Goal: Task Accomplishment & Management: Manage account settings

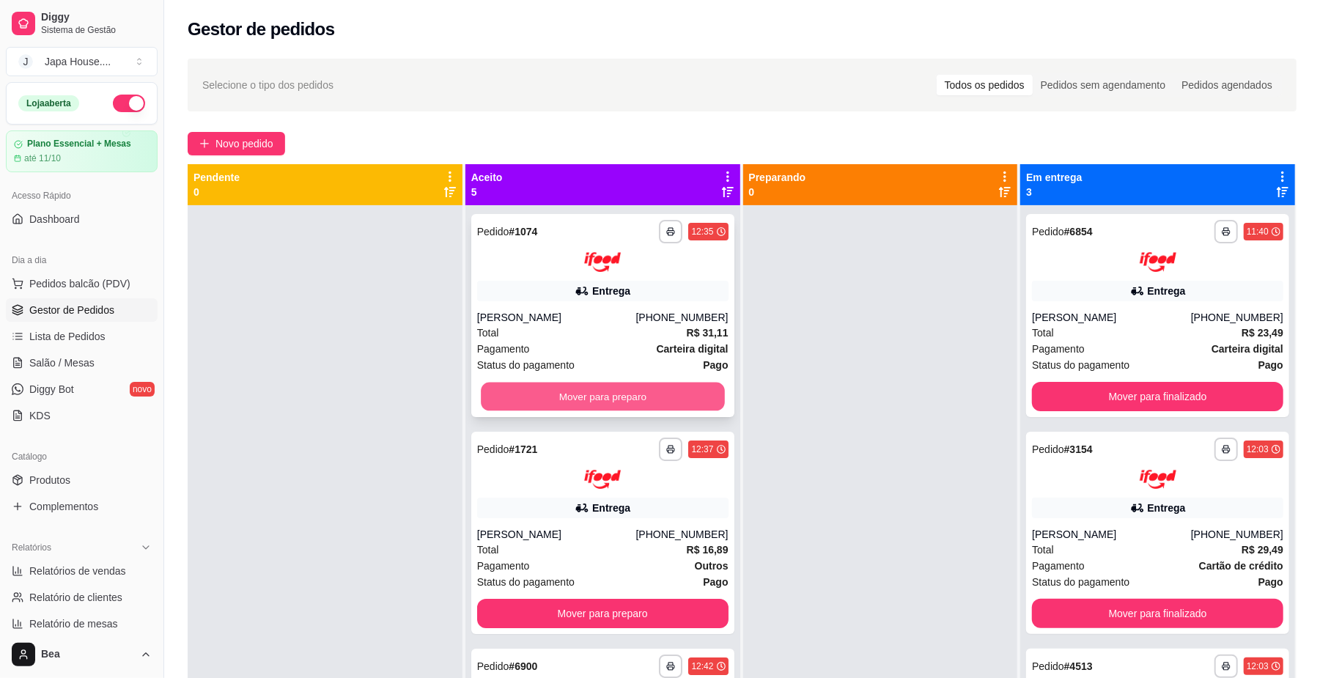
click at [633, 393] on button "Mover para preparo" at bounding box center [602, 396] width 243 height 29
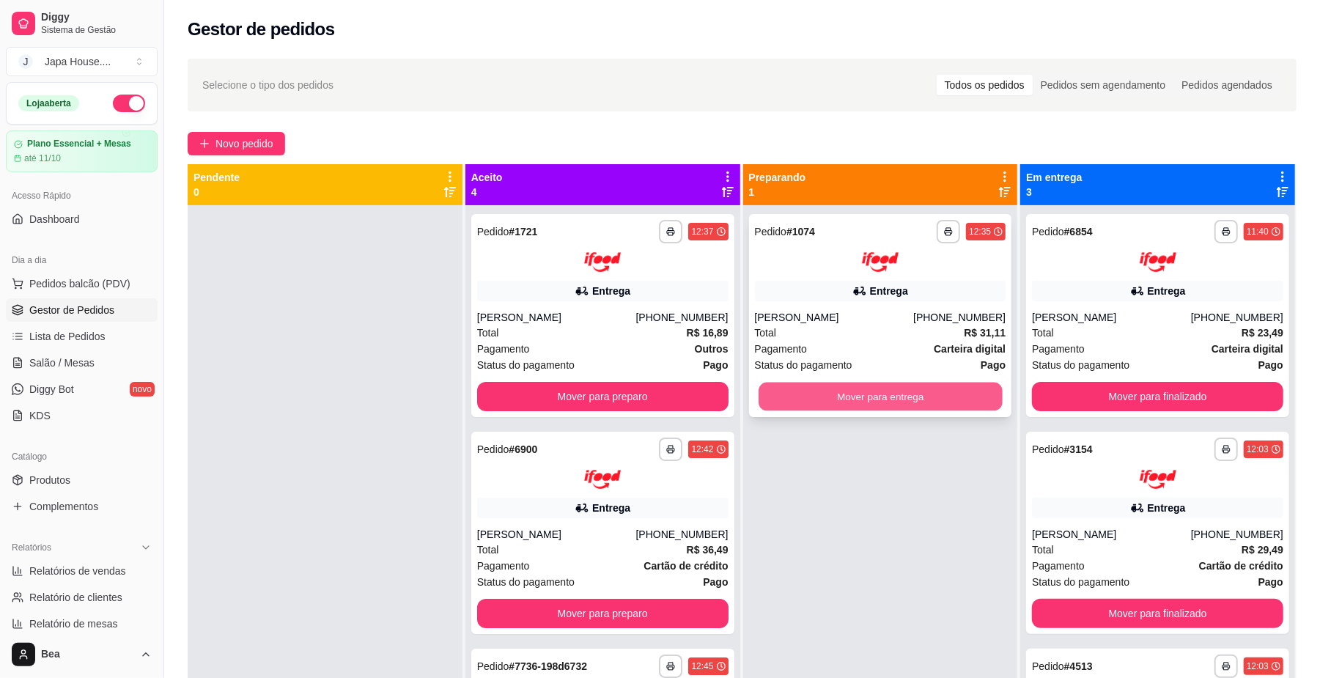
click at [824, 391] on button "Mover para entrega" at bounding box center [880, 396] width 243 height 29
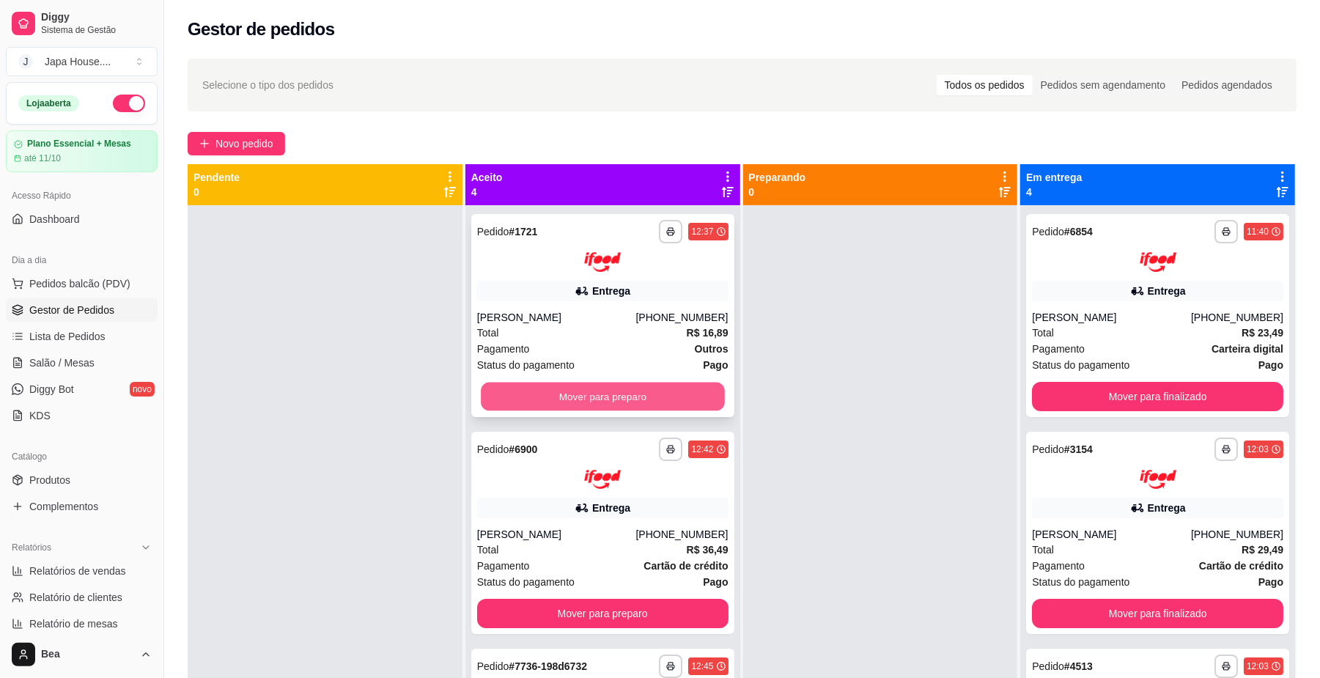
click at [673, 393] on button "Mover para preparo" at bounding box center [602, 396] width 243 height 29
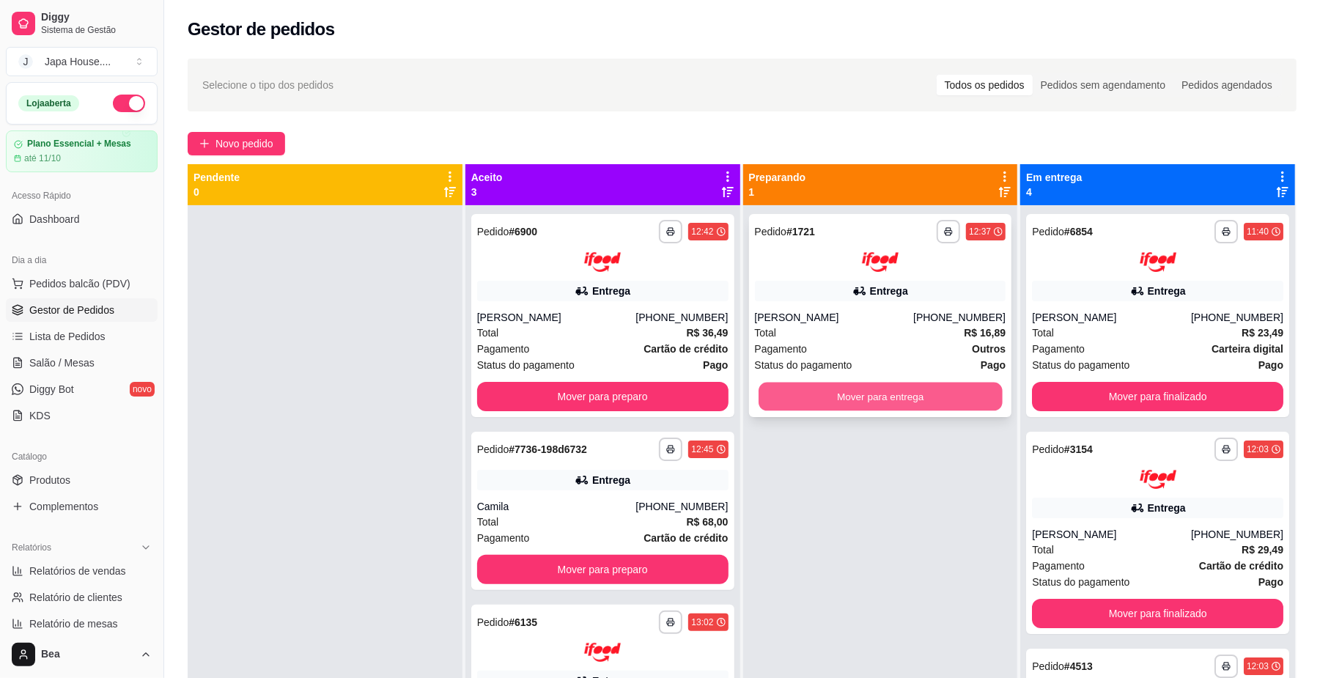
click at [821, 391] on button "Mover para entrega" at bounding box center [880, 396] width 243 height 29
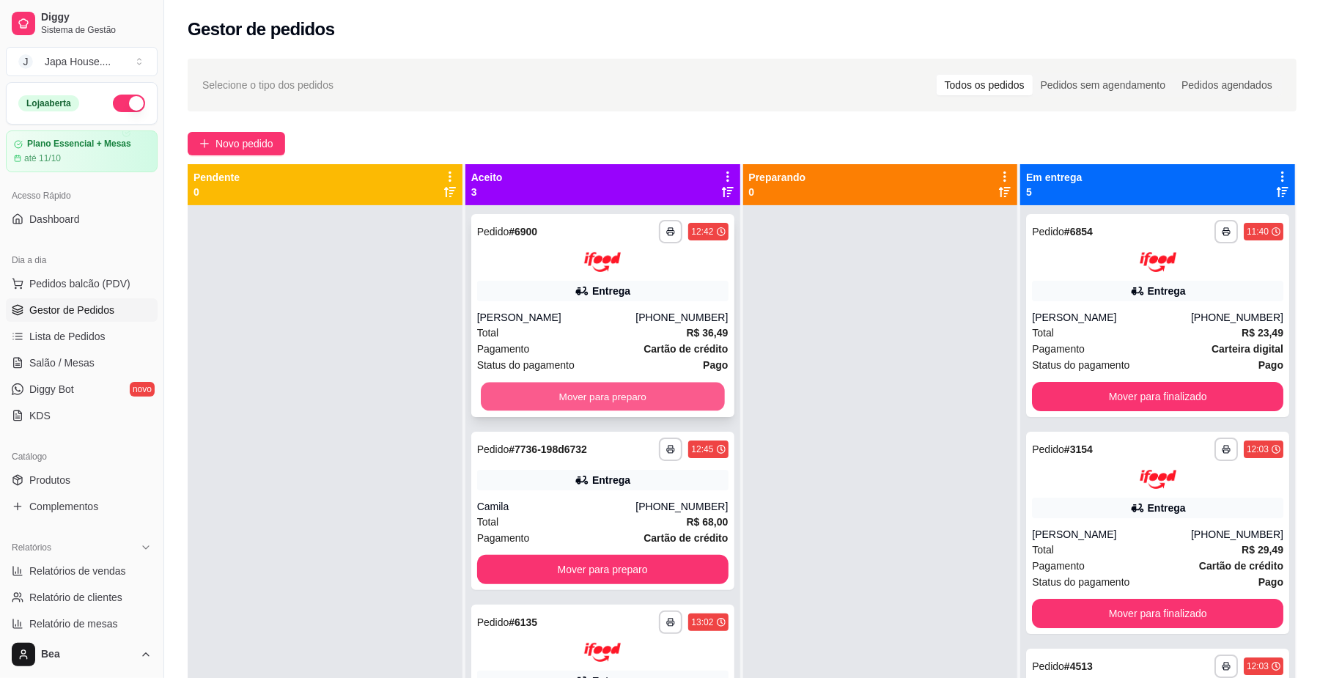
click at [652, 391] on button "Mover para preparo" at bounding box center [602, 396] width 243 height 29
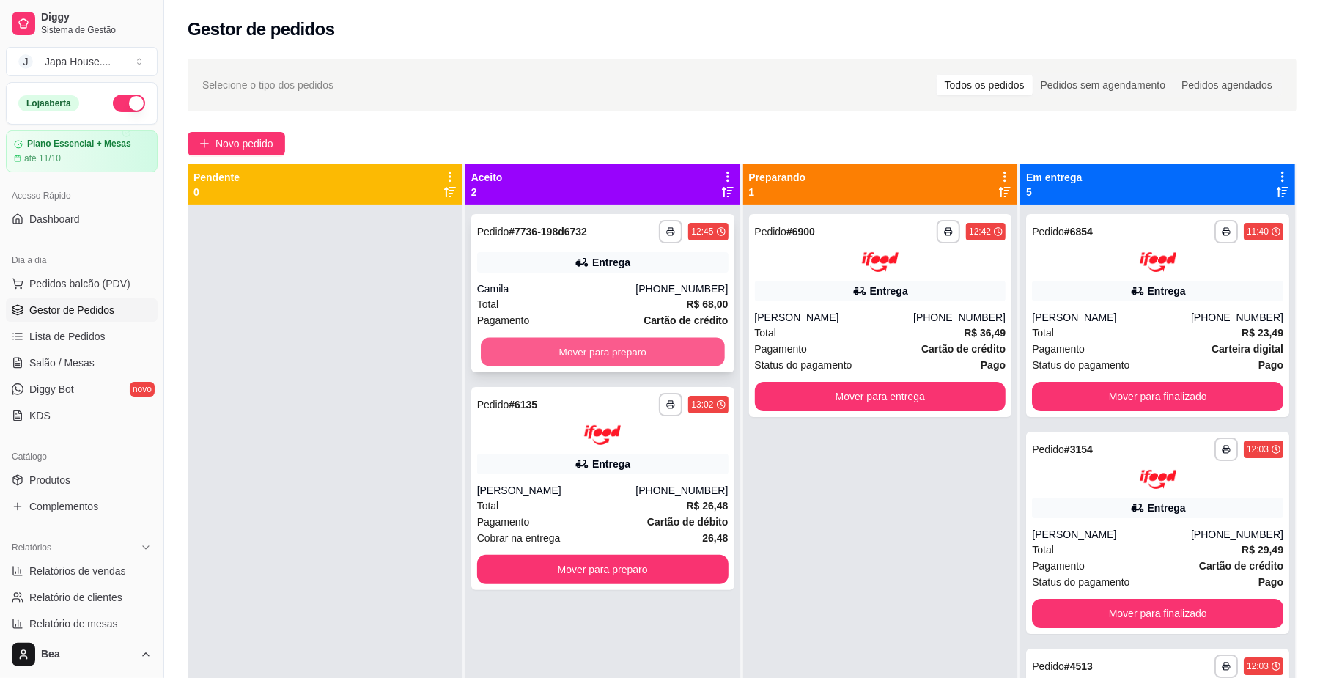
click at [657, 347] on button "Mover para preparo" at bounding box center [602, 352] width 243 height 29
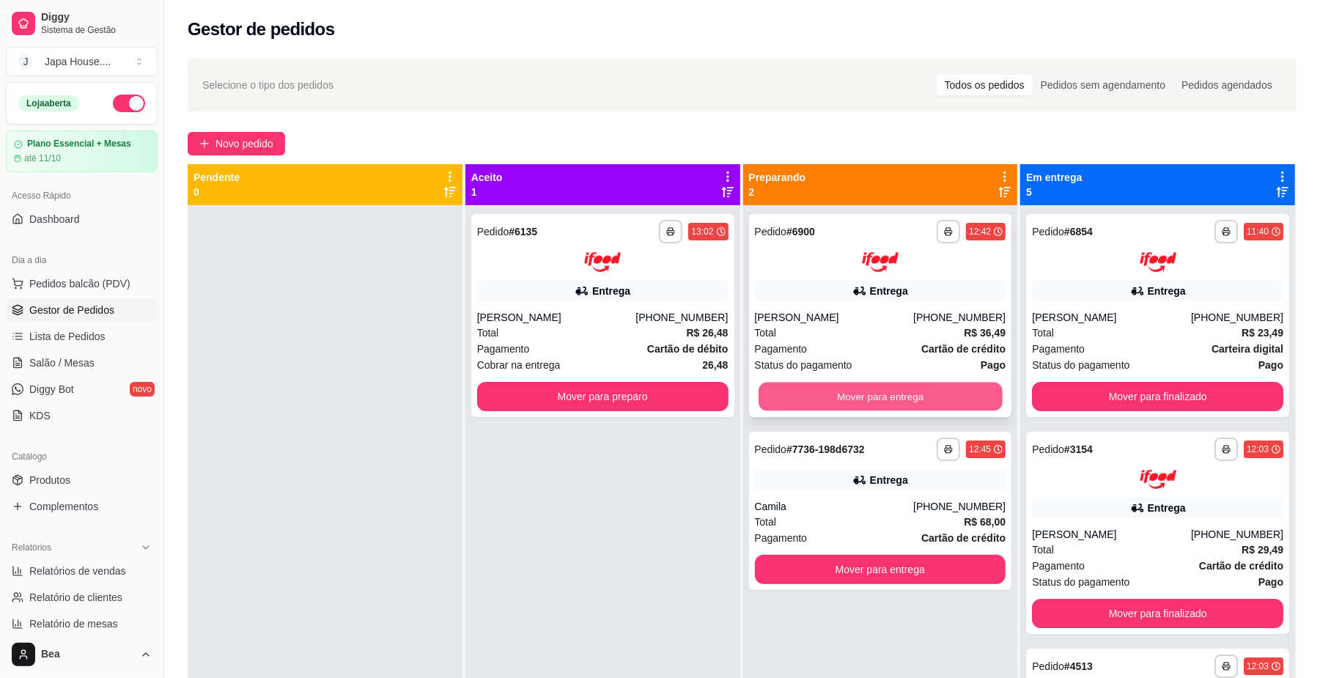
click at [875, 396] on button "Mover para entrega" at bounding box center [880, 396] width 243 height 29
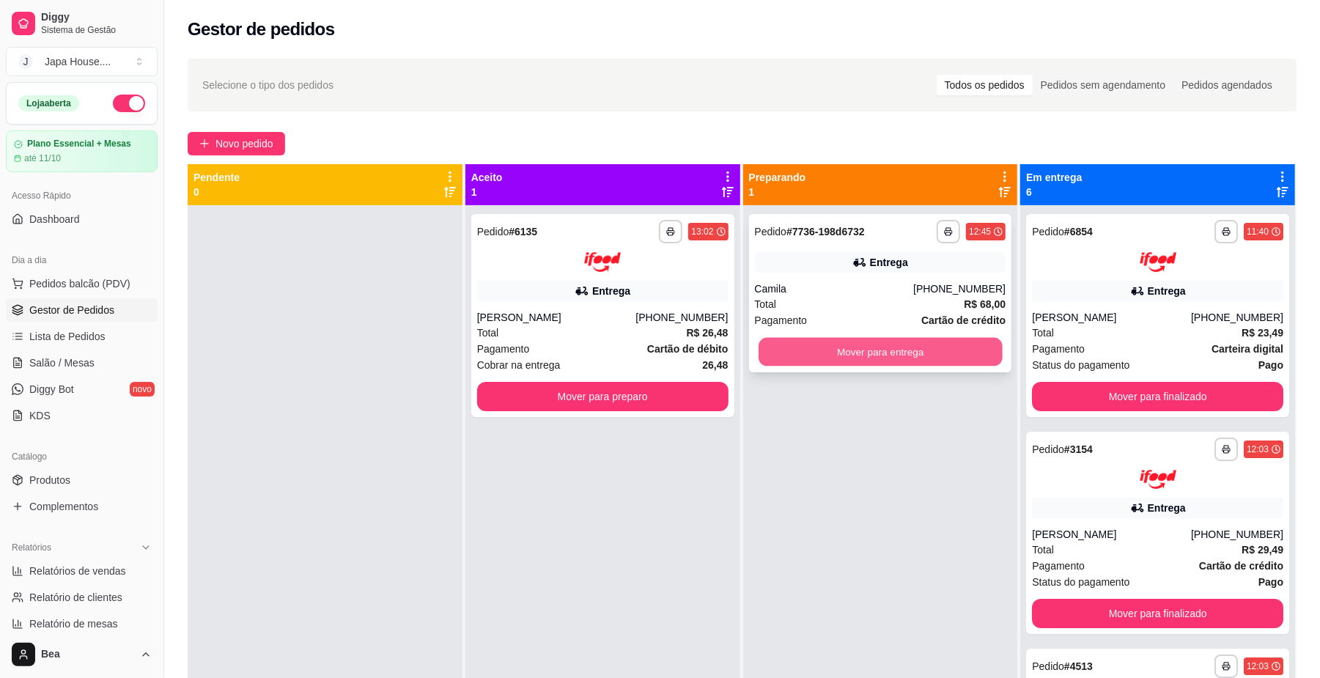
click at [836, 356] on button "Mover para entrega" at bounding box center [880, 352] width 243 height 29
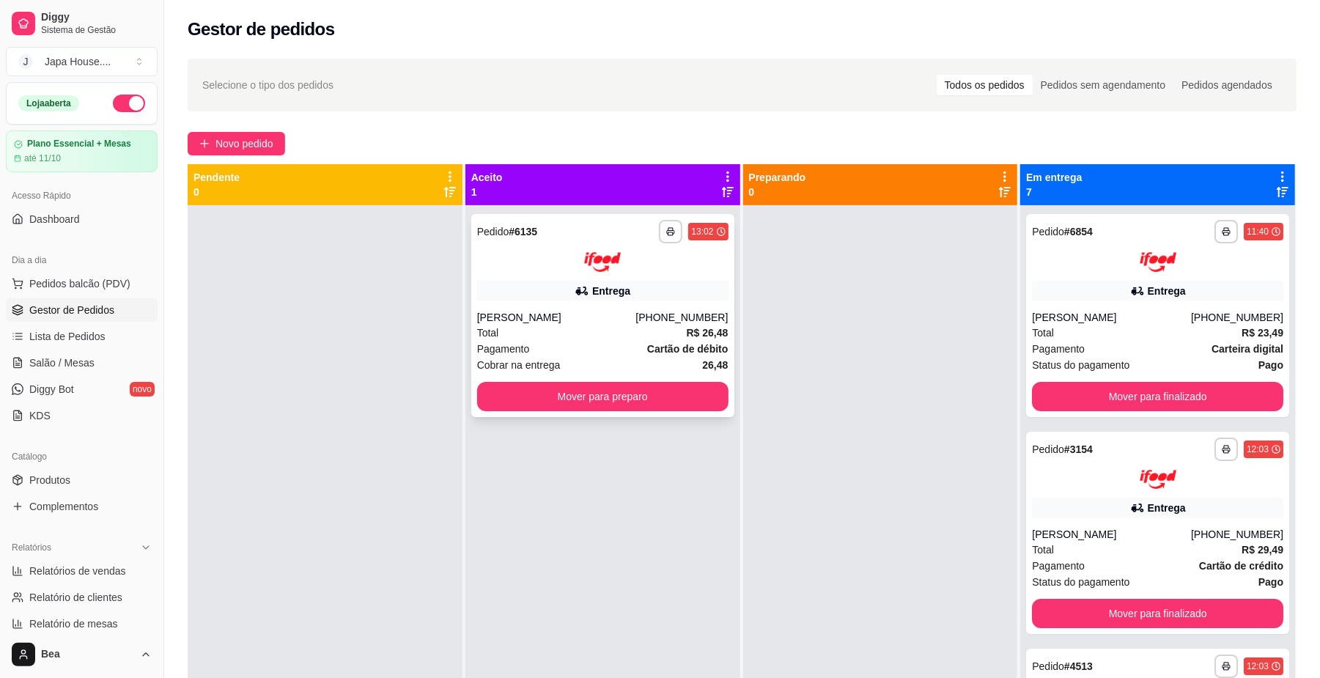
click at [663, 246] on div "**********" at bounding box center [602, 246] width 251 height 52
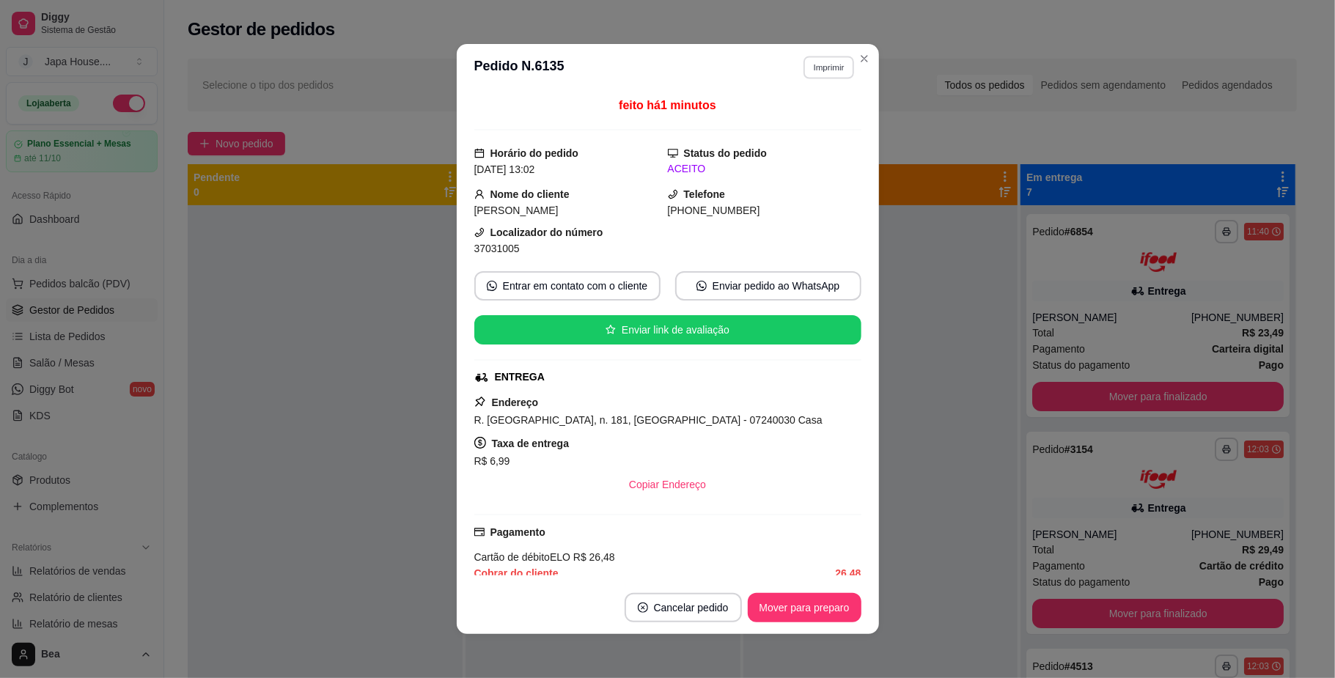
click at [819, 65] on button "Imprimir" at bounding box center [828, 67] width 51 height 23
click at [814, 148] on button "IMPRESSORA" at bounding box center [798, 146] width 99 height 22
click at [819, 65] on button "Imprimir" at bounding box center [828, 67] width 51 height 23
click at [800, 159] on button "IMPRESSORA" at bounding box center [795, 147] width 103 height 23
click at [819, 66] on button "Imprimir" at bounding box center [828, 67] width 51 height 23
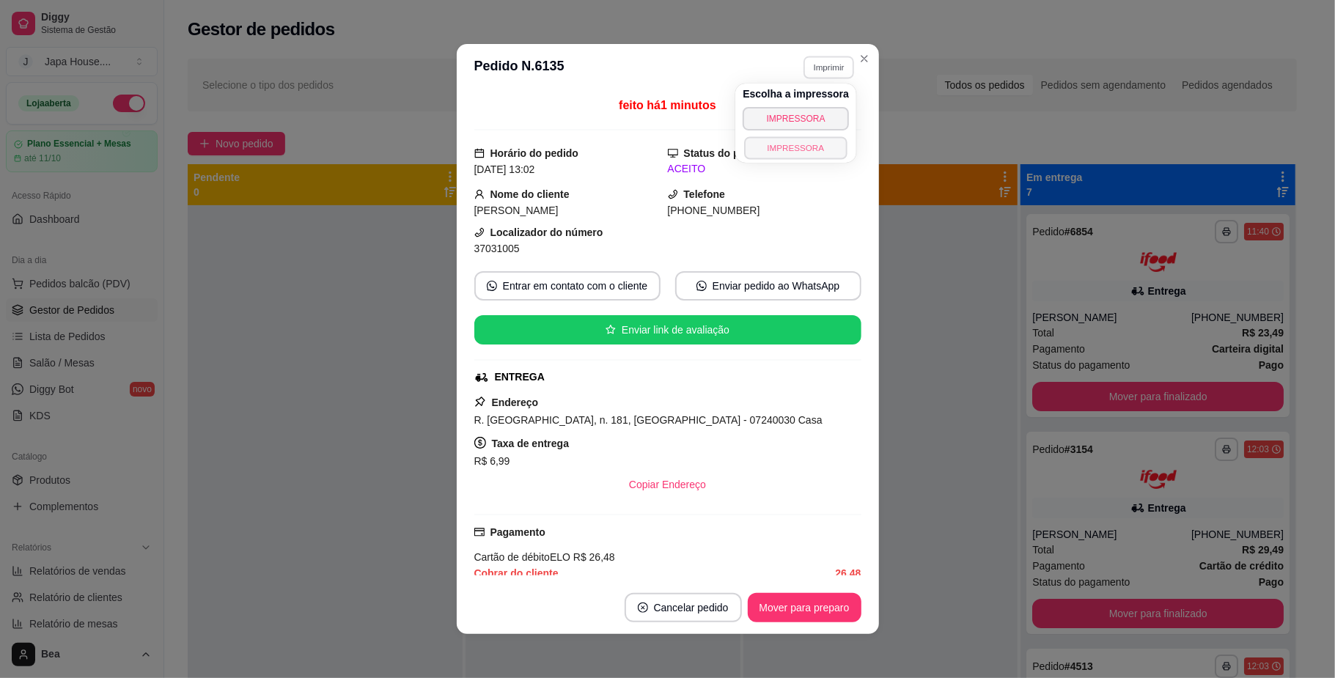
click at [816, 144] on button "IMPRESSORA" at bounding box center [795, 147] width 103 height 23
click at [815, 68] on button "Imprimir" at bounding box center [828, 67] width 51 height 23
click at [821, 148] on button "IMPRESSORA" at bounding box center [795, 147] width 103 height 23
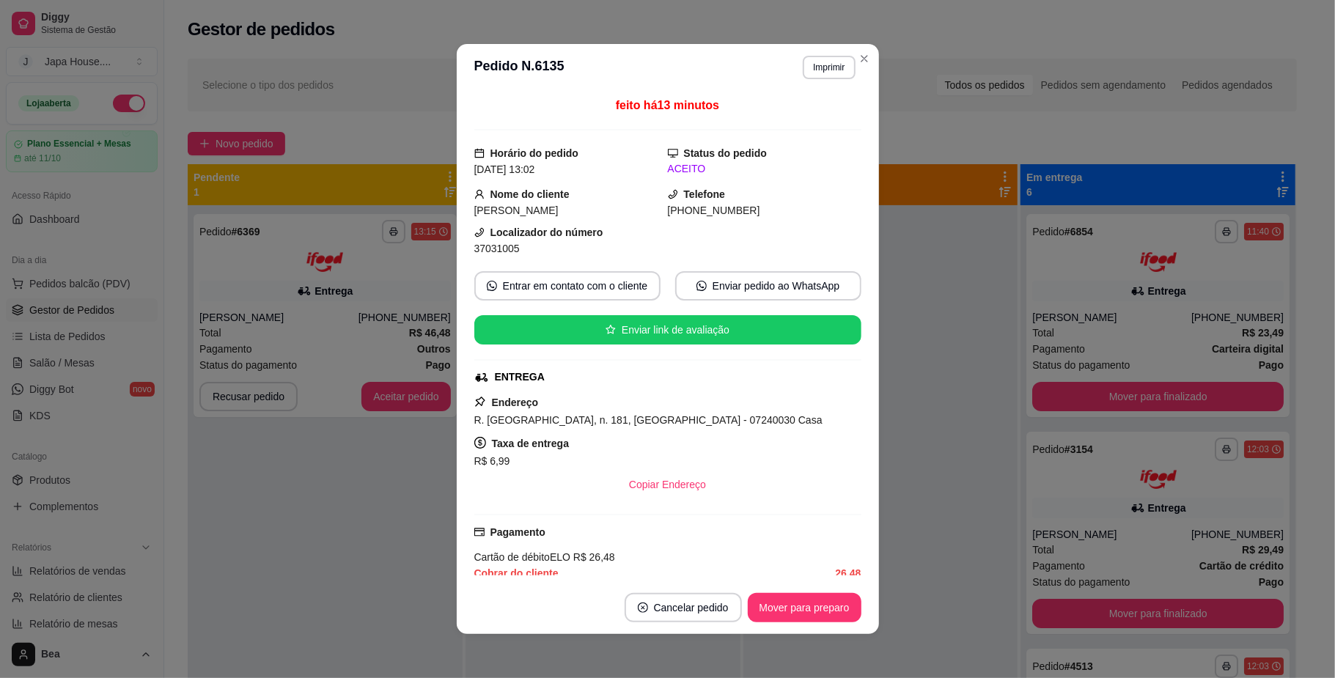
click at [1088, 18] on div "Gestor de pedidos" at bounding box center [742, 29] width 1109 height 23
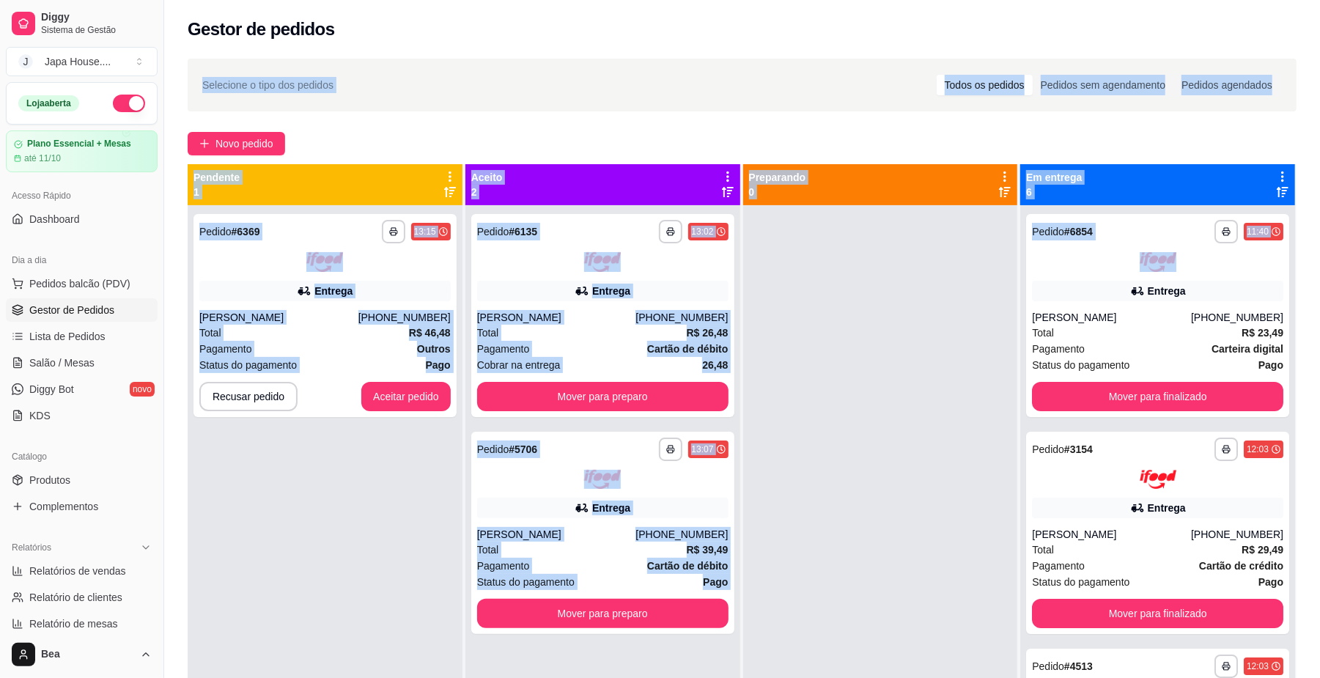
drag, startPoint x: 970, startPoint y: 262, endPoint x: 1129, endPoint y: 18, distance: 290.3
click at [1129, 18] on div "**********" at bounding box center [742, 430] width 1156 height 860
click at [1129, 18] on div "Gestor de pedidos" at bounding box center [742, 29] width 1109 height 23
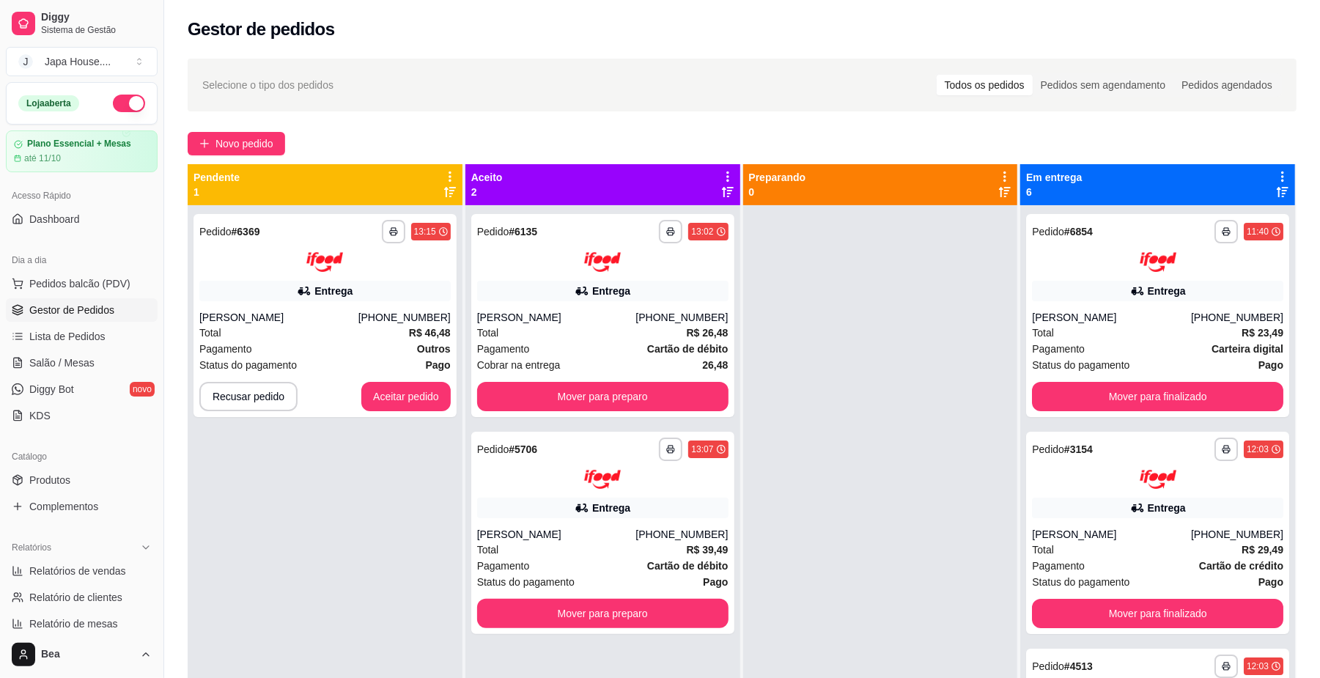
click at [1129, 18] on div "Gestor de pedidos" at bounding box center [742, 29] width 1109 height 23
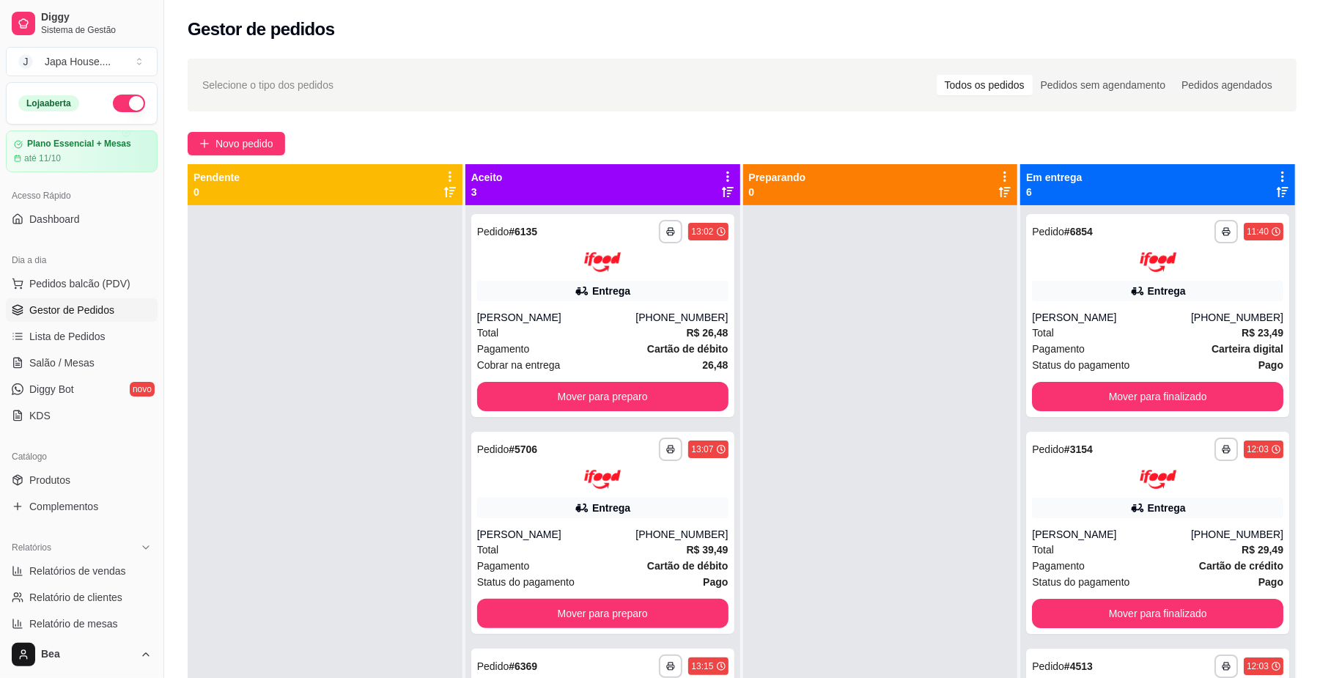
click at [1272, 30] on div "Gestor de pedidos" at bounding box center [742, 29] width 1109 height 23
click at [690, 396] on button "Mover para preparo" at bounding box center [602, 396] width 251 height 29
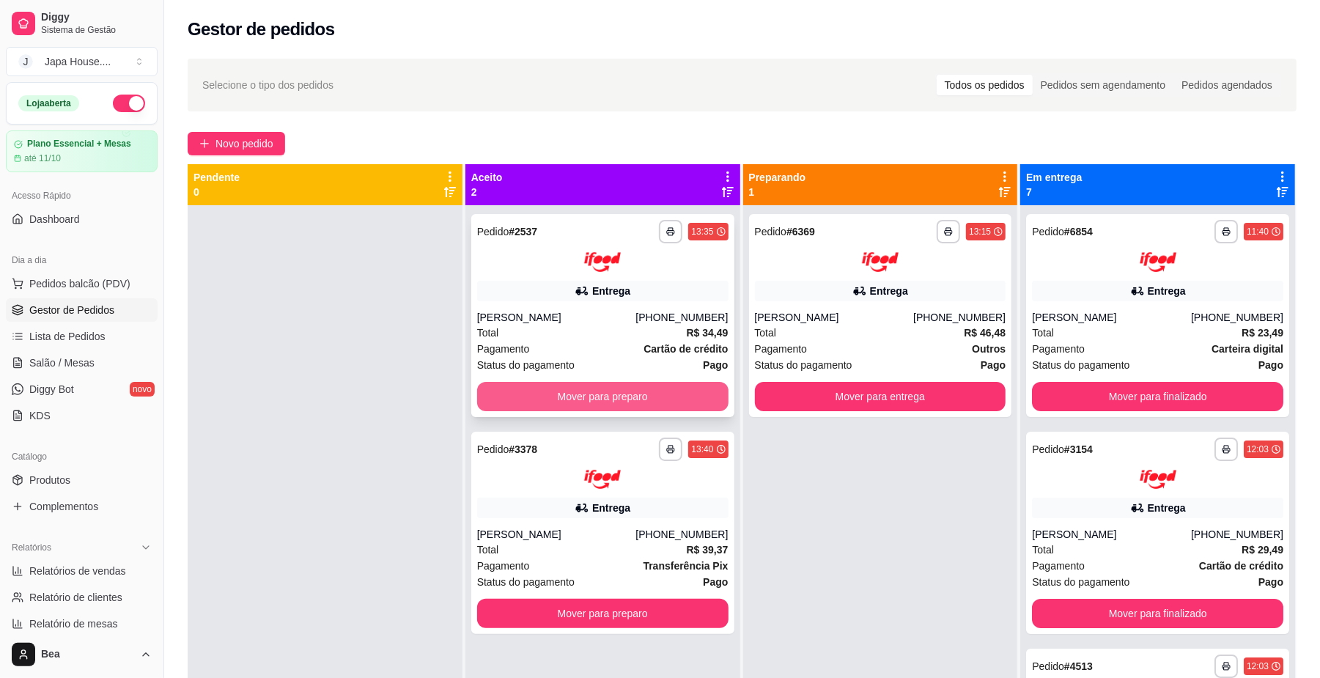
click at [693, 390] on button "Mover para preparo" at bounding box center [602, 396] width 251 height 29
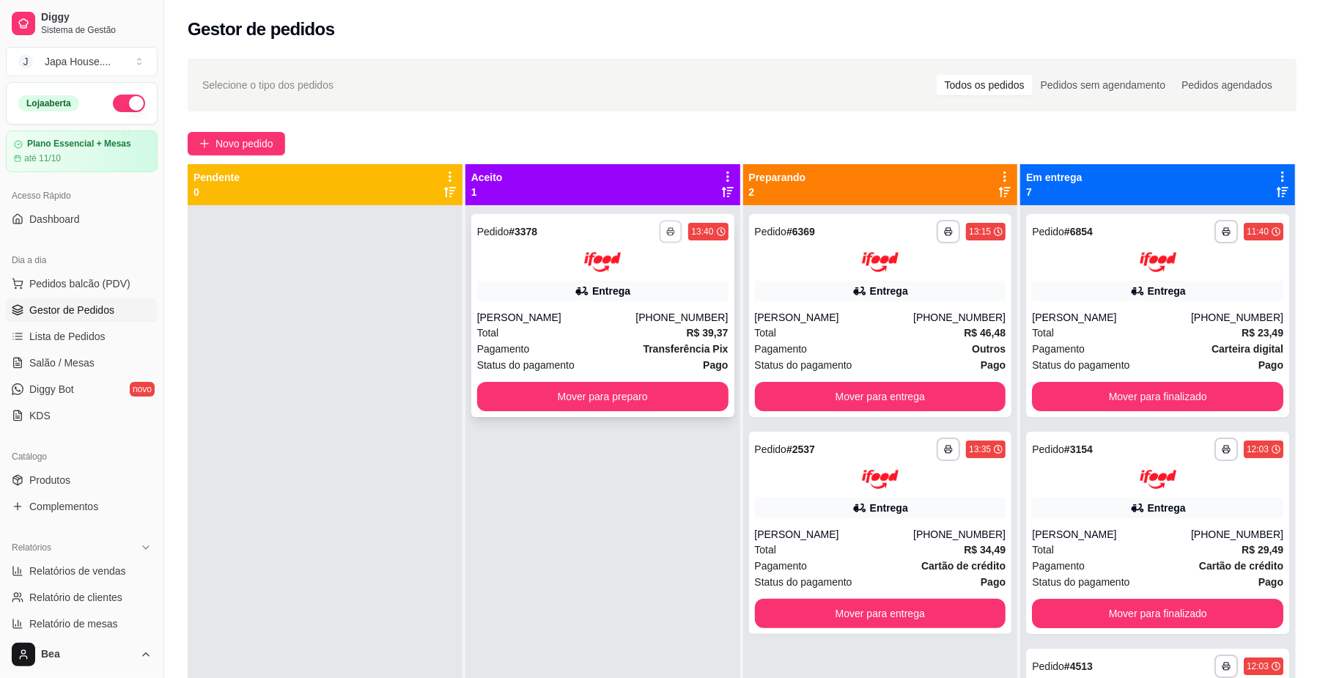
click at [669, 235] on icon "button" at bounding box center [671, 231] width 9 height 9
click at [640, 315] on button "IMPRESSORA" at bounding box center [626, 312] width 103 height 23
click at [663, 224] on button "button" at bounding box center [670, 231] width 23 height 23
click at [623, 303] on button "IMPRESSORA" at bounding box center [626, 312] width 103 height 23
click at [666, 229] on icon "button" at bounding box center [670, 231] width 9 height 9
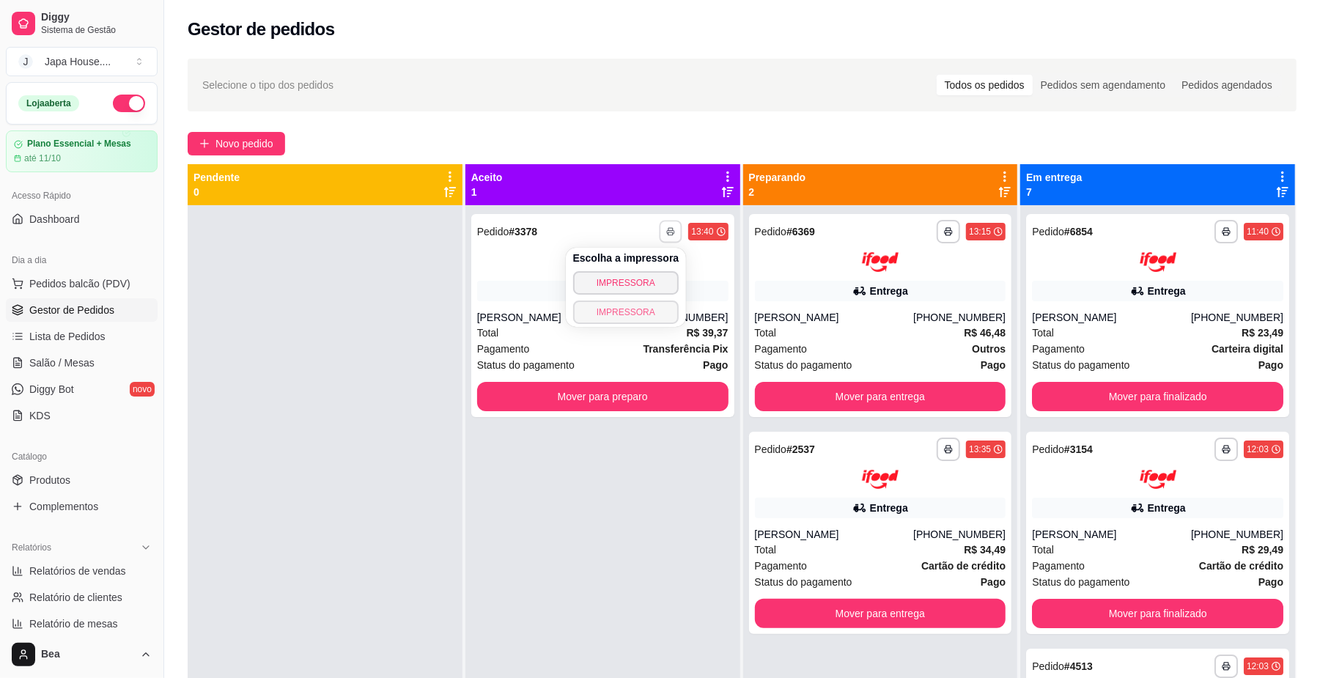
click at [605, 305] on button "IMPRESSORA" at bounding box center [626, 312] width 106 height 23
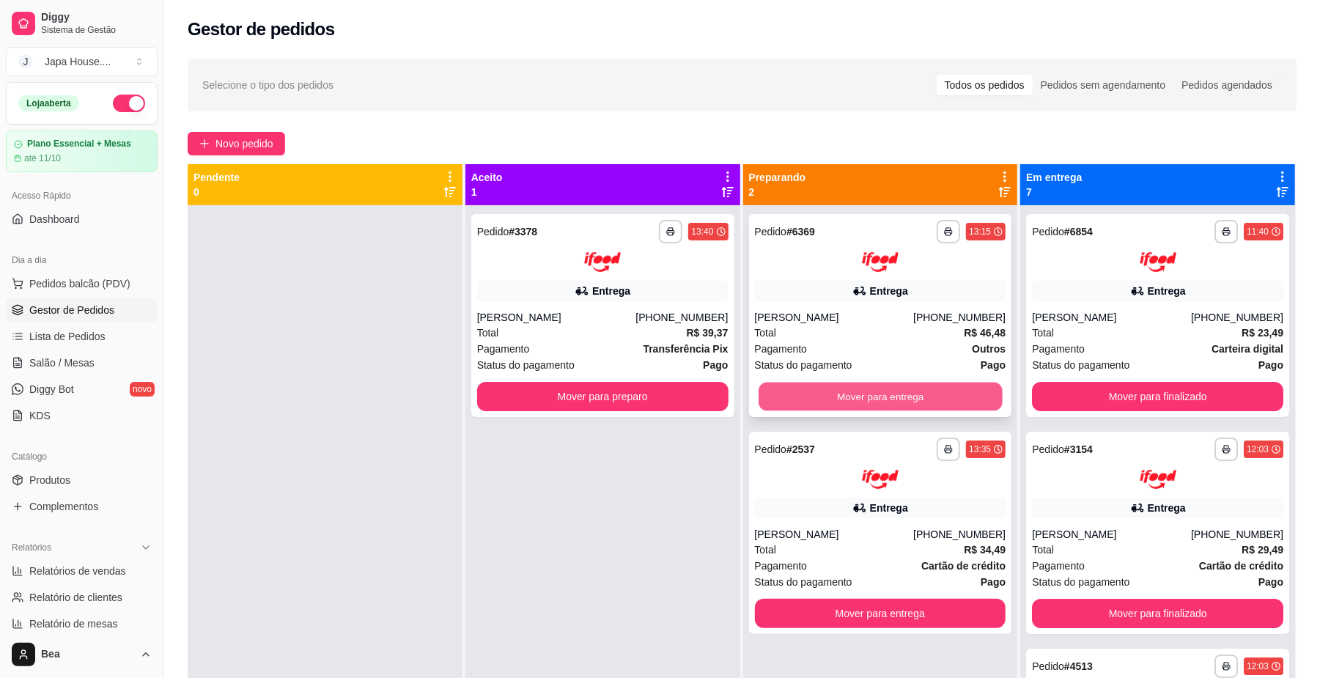
click at [773, 394] on button "Mover para entrega" at bounding box center [880, 396] width 243 height 29
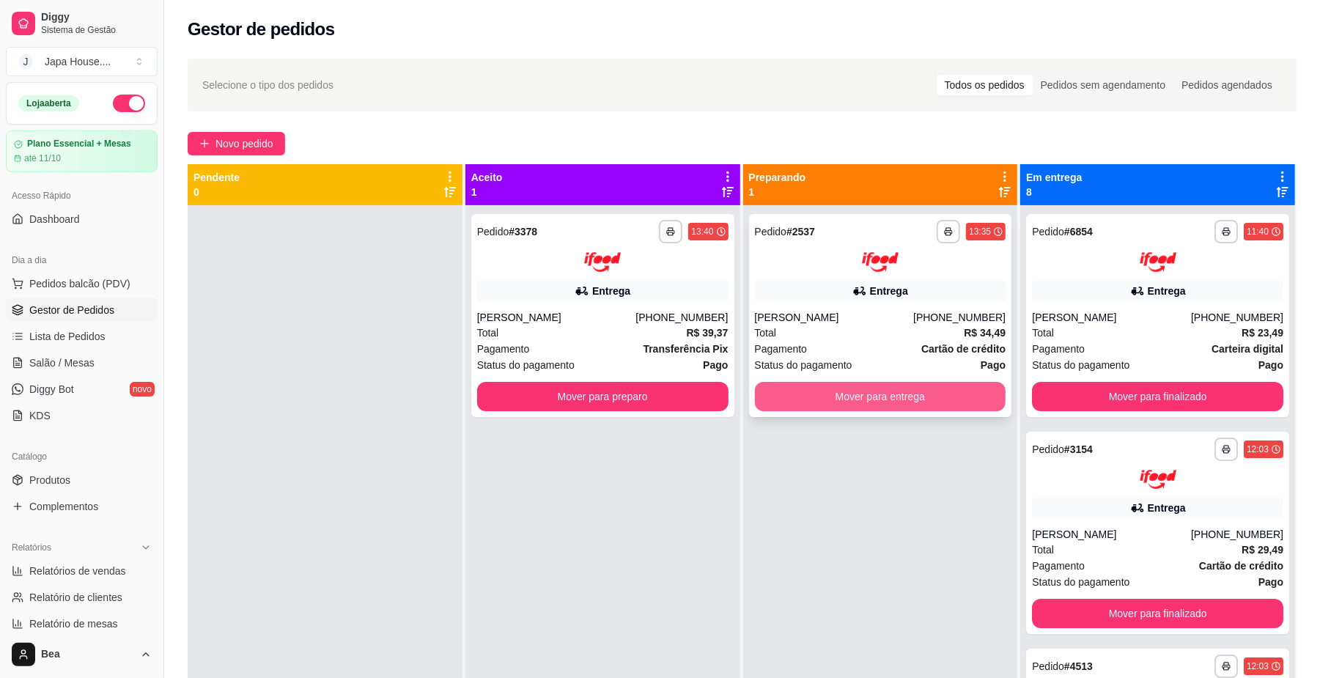
click at [817, 391] on button "Mover para entrega" at bounding box center [880, 396] width 251 height 29
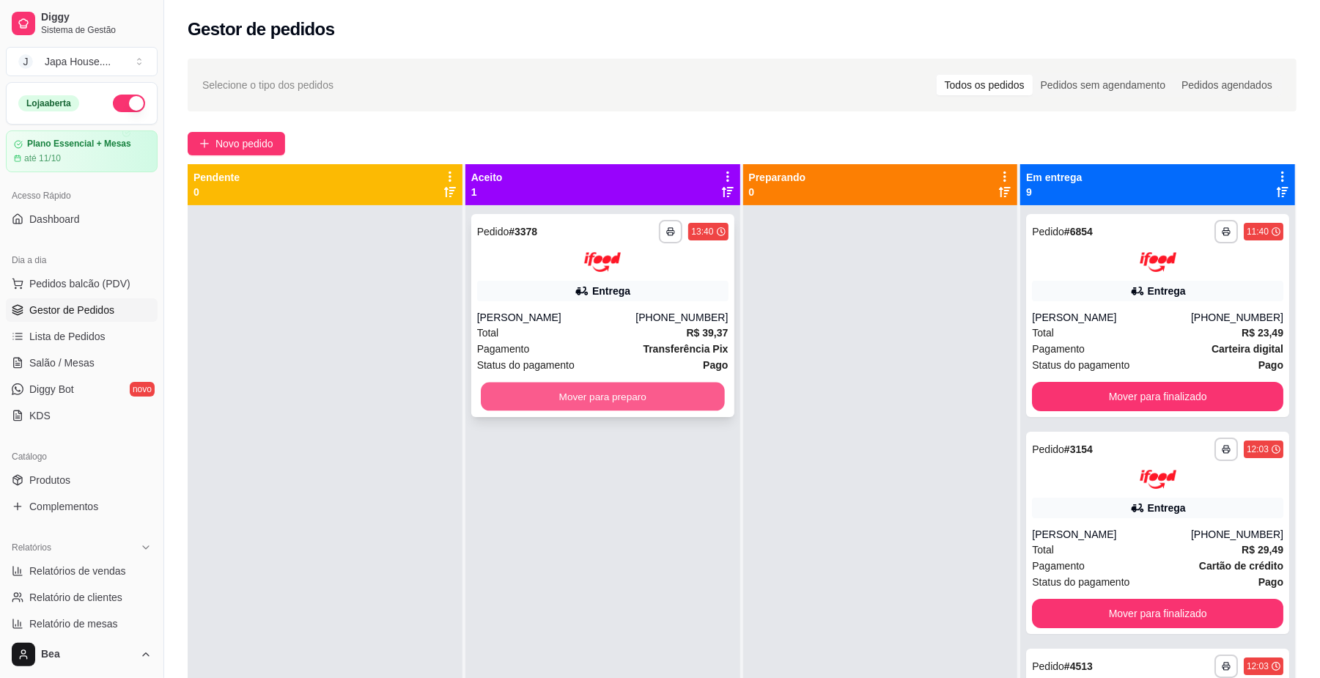
click at [663, 385] on button "Mover para preparo" at bounding box center [602, 396] width 243 height 29
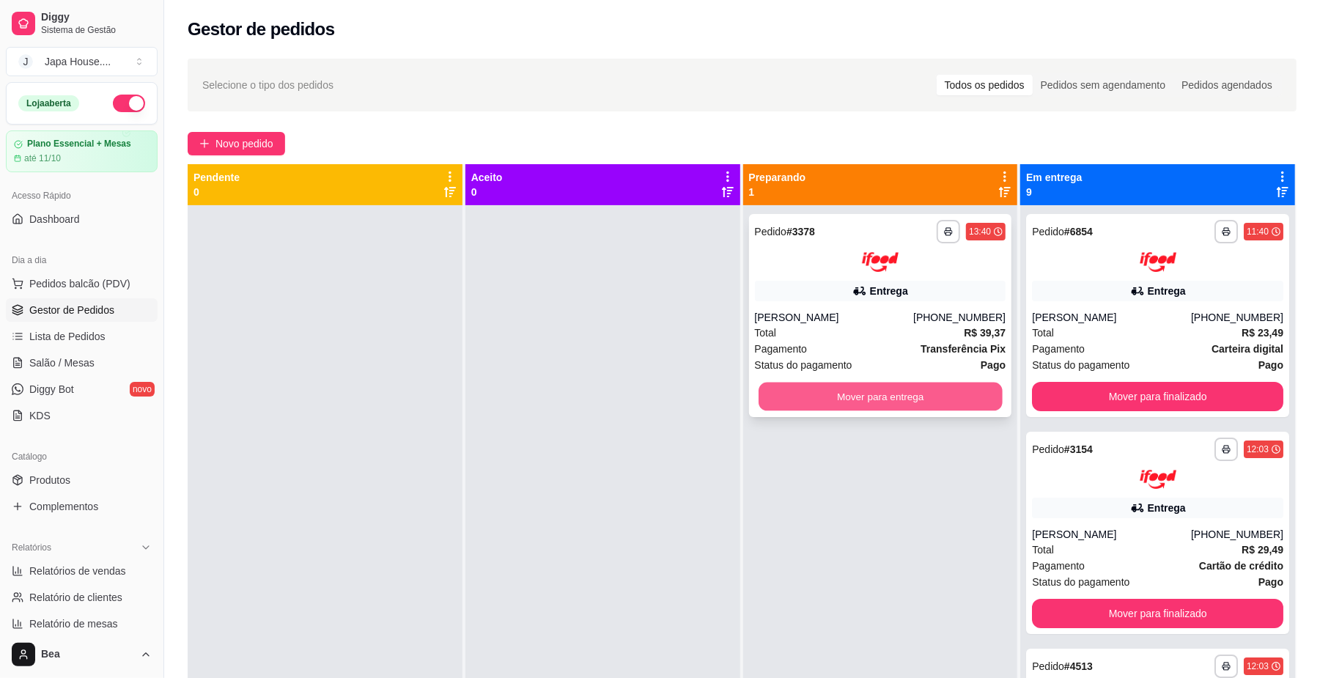
click at [954, 405] on button "Mover para entrega" at bounding box center [880, 396] width 243 height 29
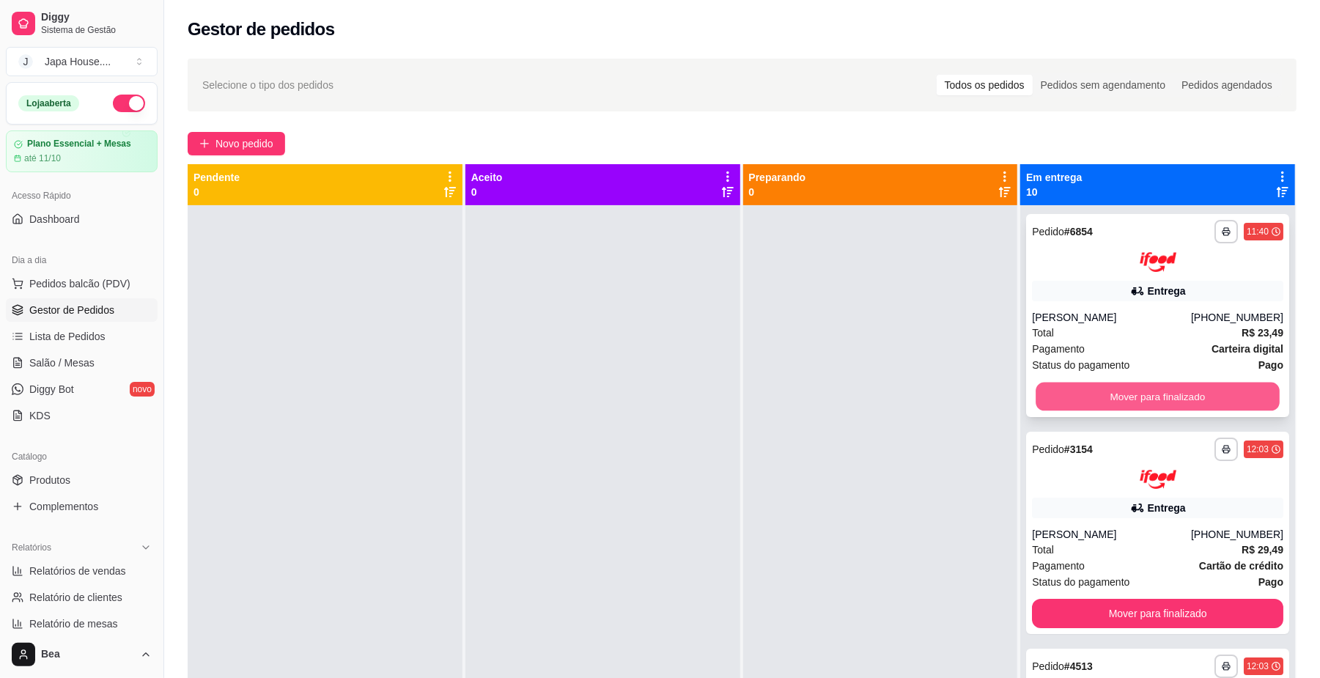
click at [1133, 387] on button "Mover para finalizado" at bounding box center [1157, 396] width 243 height 29
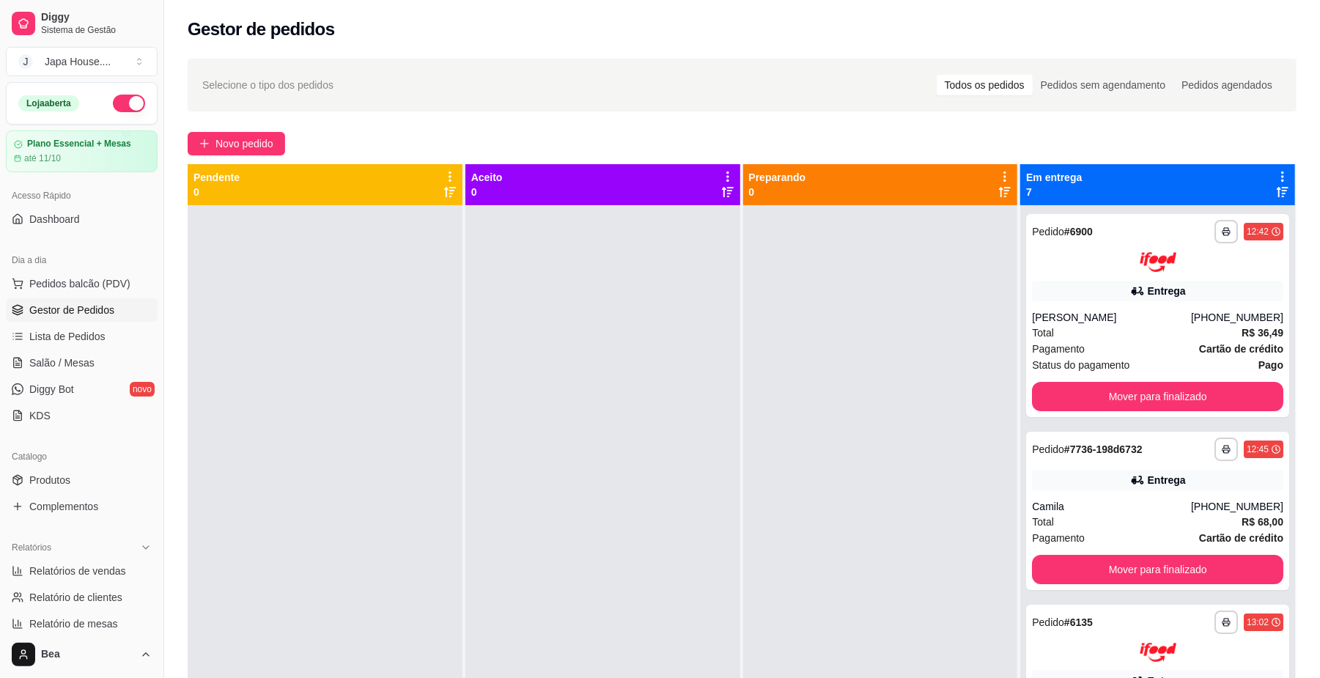
scroll to position [224, 0]
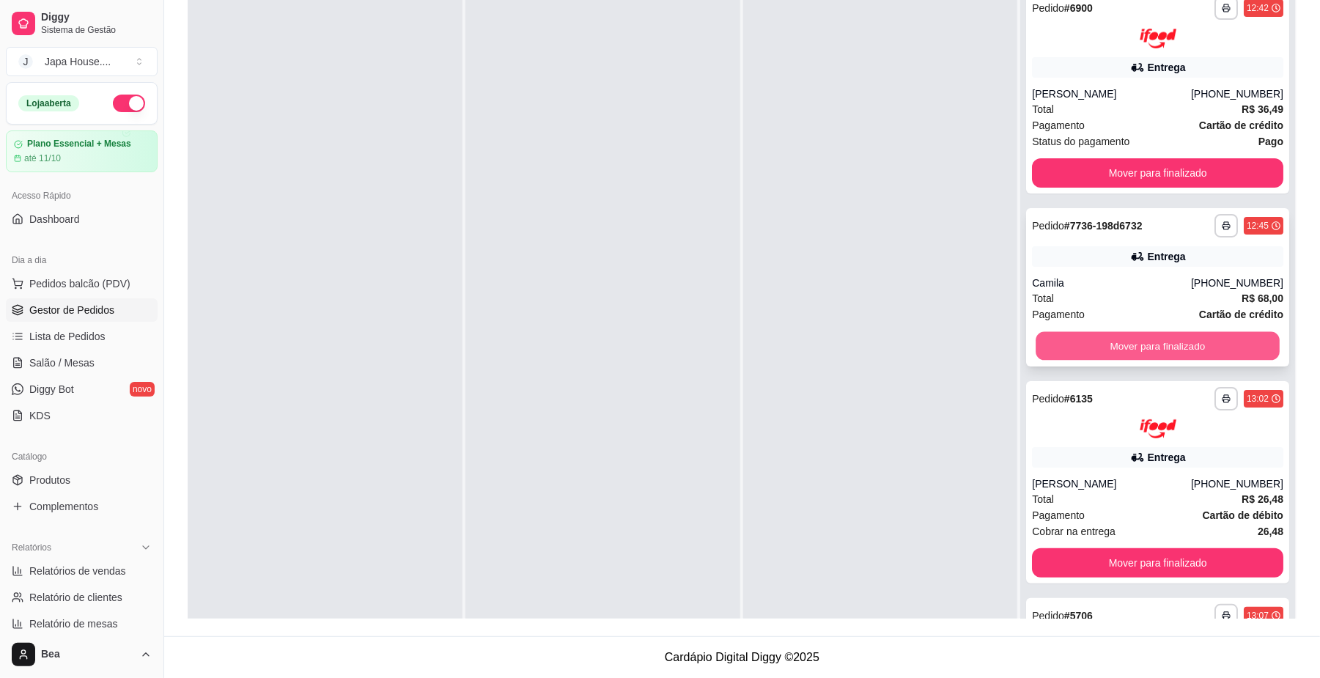
click at [1193, 355] on button "Mover para finalizado" at bounding box center [1157, 345] width 243 height 29
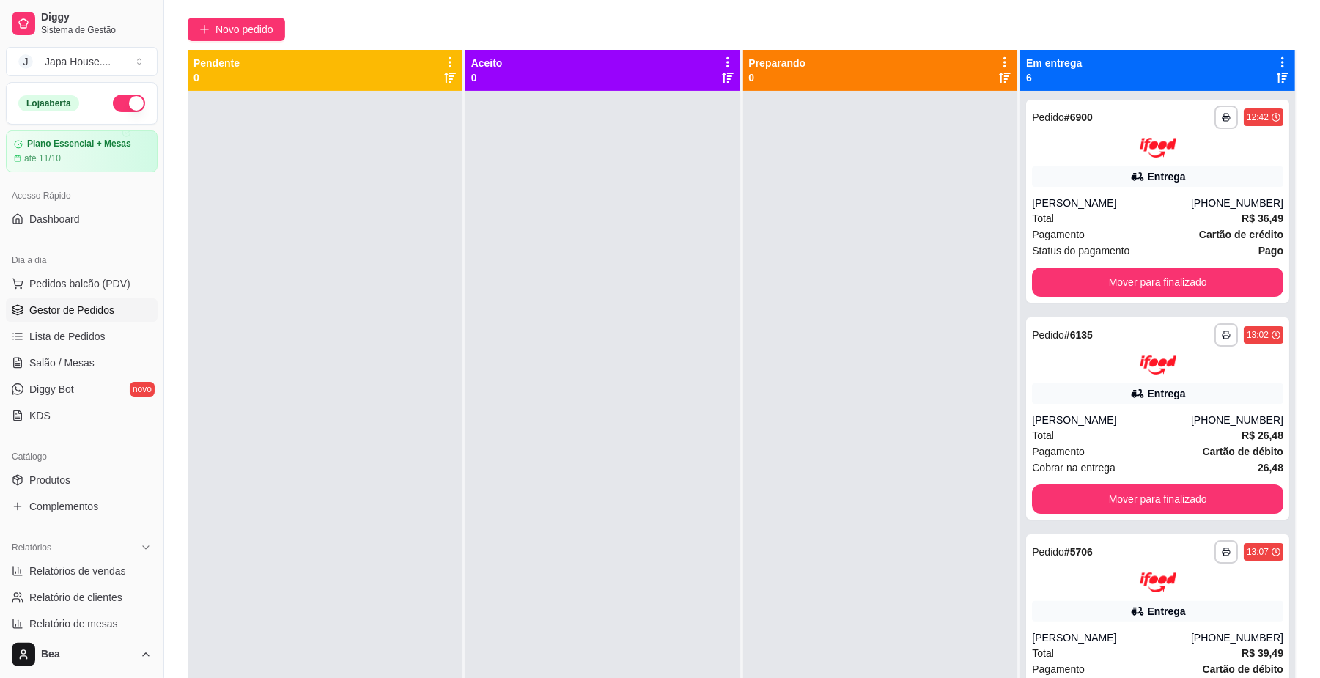
scroll to position [97, 0]
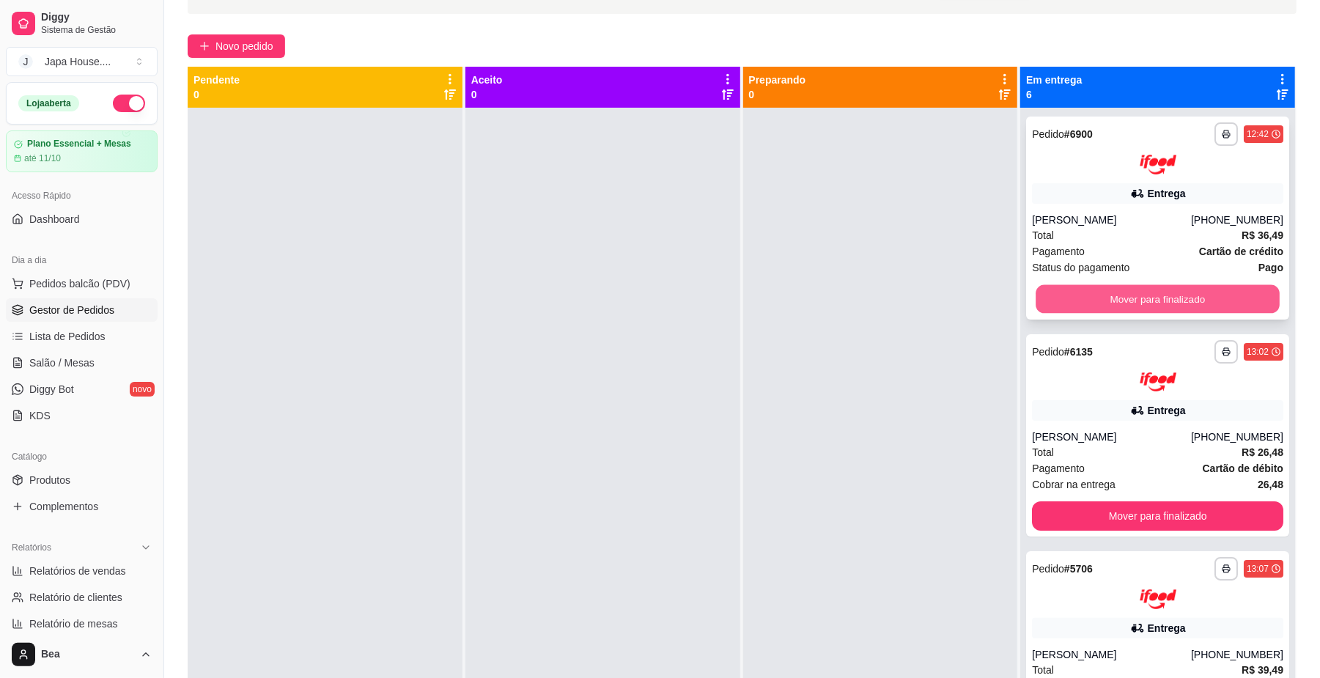
click at [1165, 294] on button "Mover para finalizado" at bounding box center [1157, 298] width 243 height 29
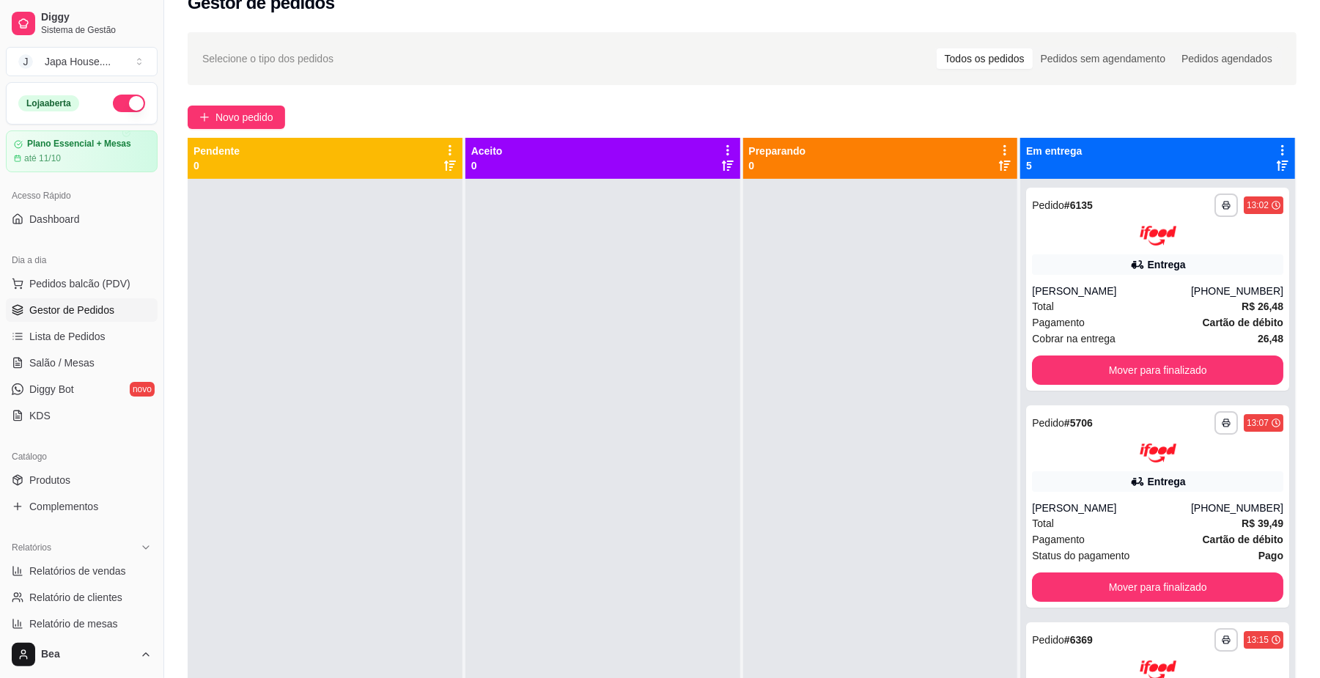
scroll to position [0, 0]
